Goal: Information Seeking & Learning: Learn about a topic

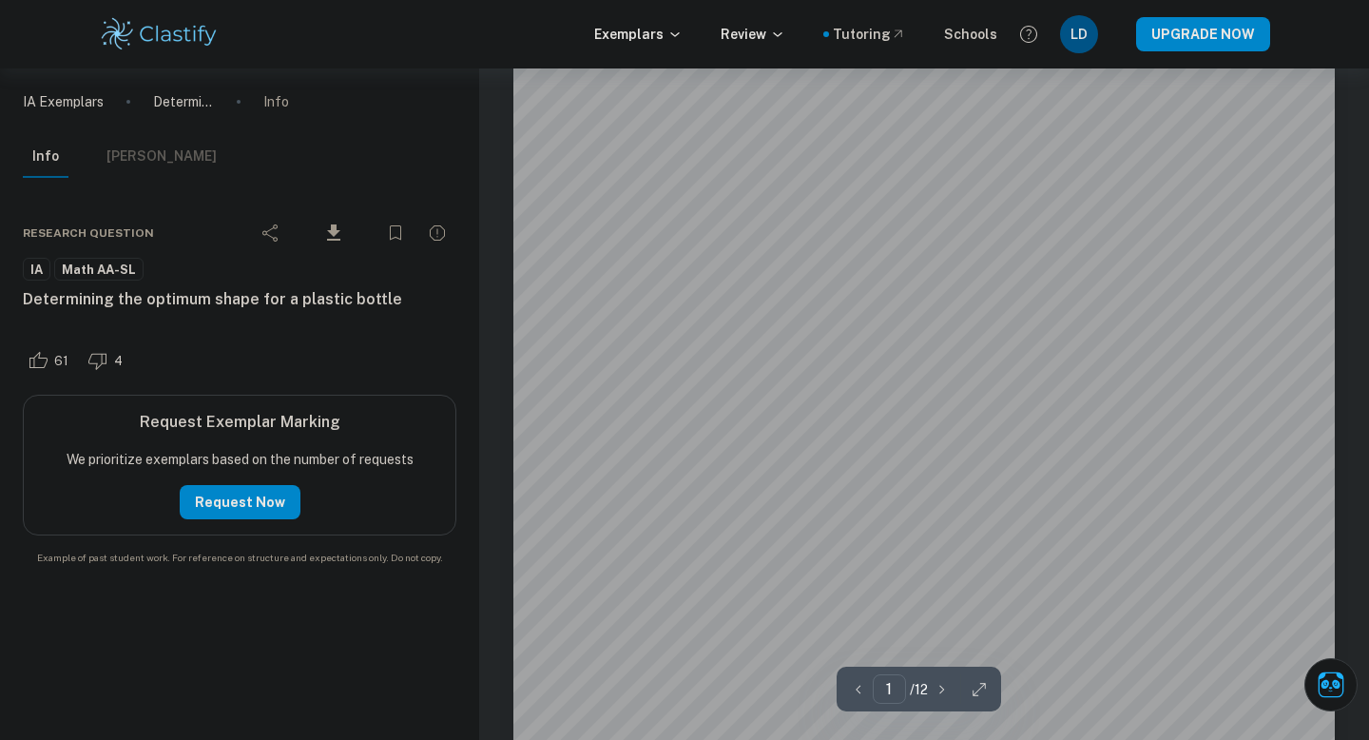
scroll to position [57, 0]
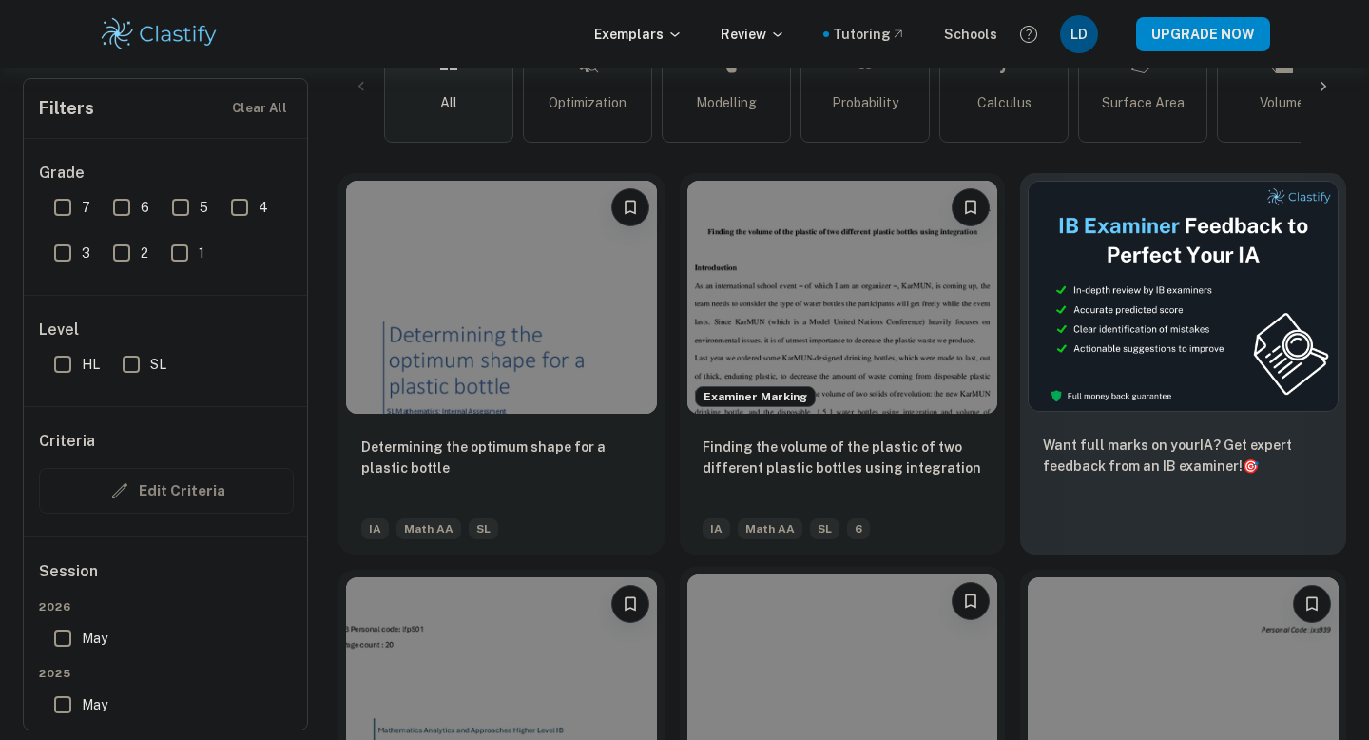
scroll to position [500, 0]
click at [860, 651] on img at bounding box center [842, 690] width 311 height 233
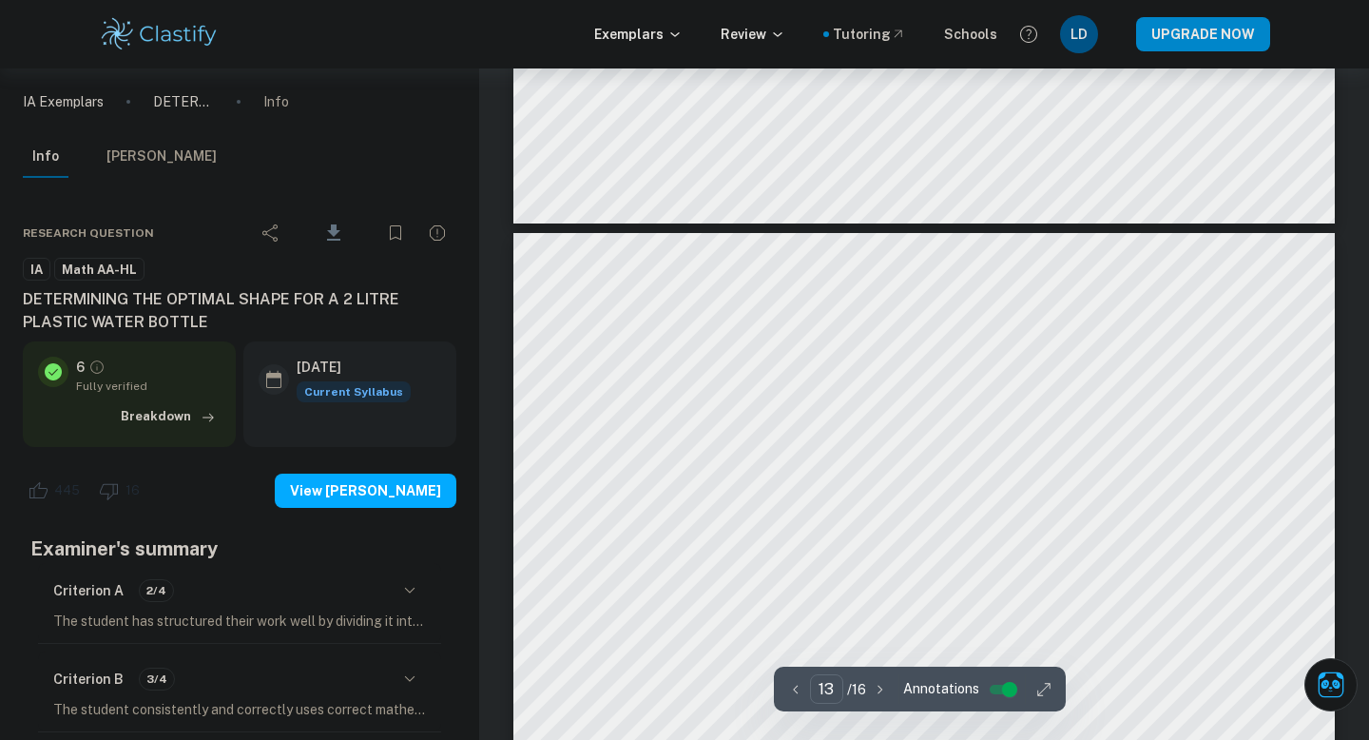
scroll to position [14462, 0]
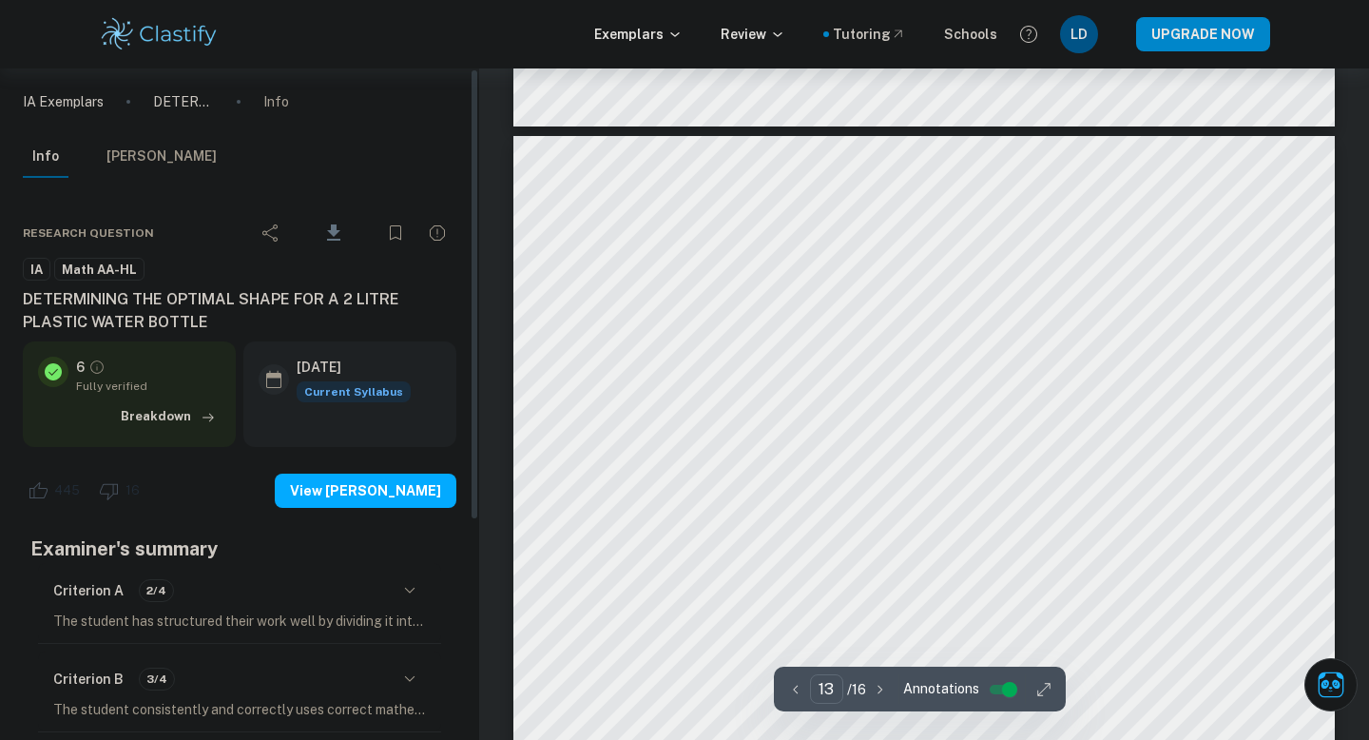
type input "14"
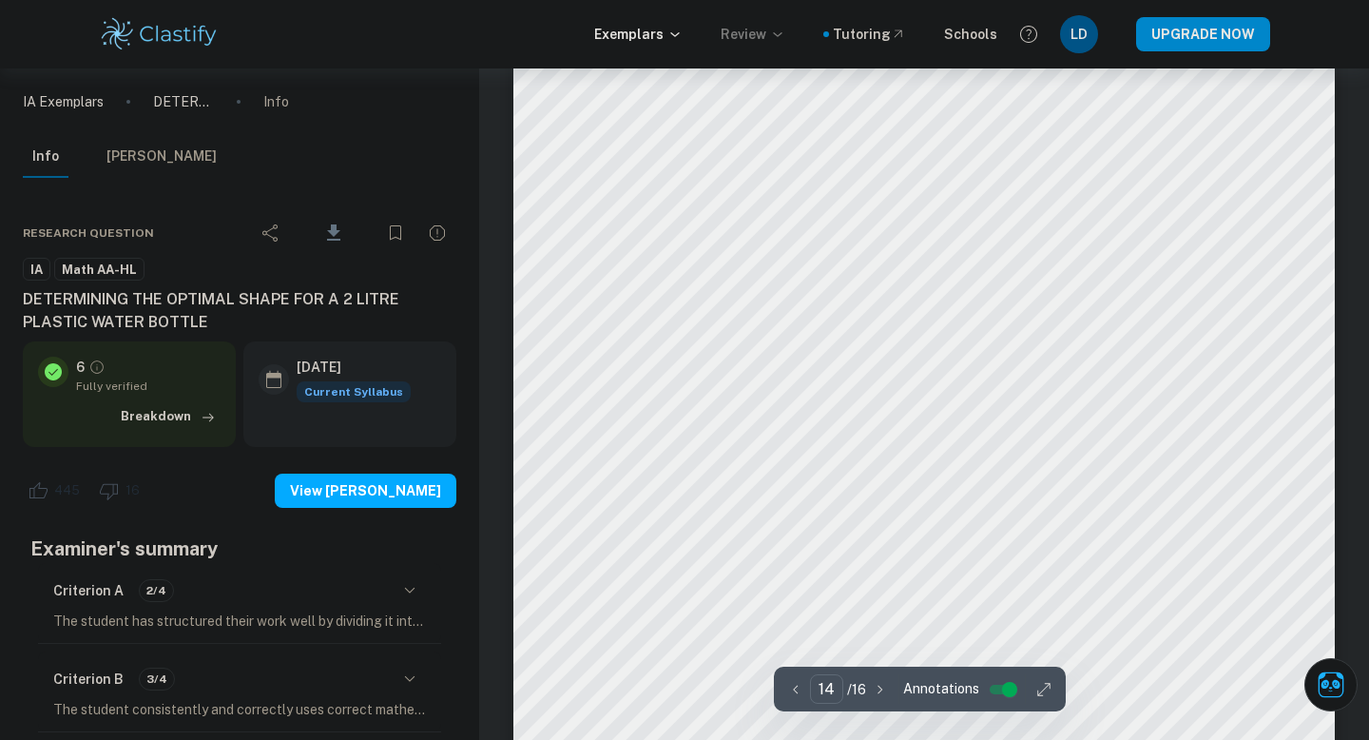
scroll to position [16036, 0]
